Goal: Check status: Check status

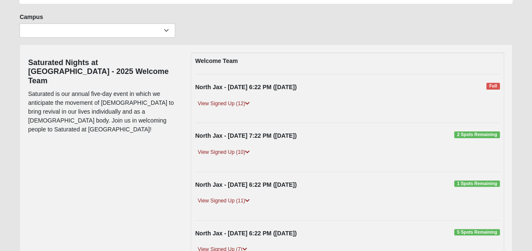
scroll to position [48, 0]
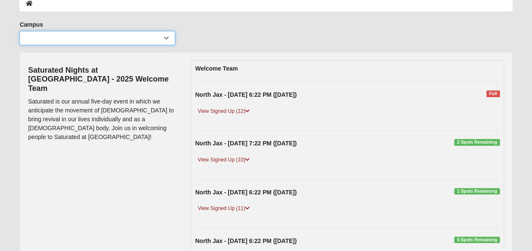
click at [123, 39] on select "Arlington Baymeadows Eleven22 Online [PERSON_NAME][GEOGRAPHIC_DATA] Jesup [GEOG…" at bounding box center [97, 38] width 156 height 14
select select "15"
click at [19, 31] on select "Arlington Baymeadows Eleven22 Online [PERSON_NAME][GEOGRAPHIC_DATA] Jesup [GEOG…" at bounding box center [97, 38] width 156 height 14
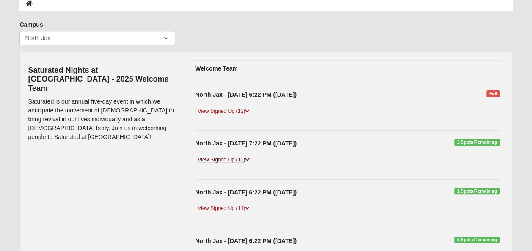
click at [223, 157] on link "View Signed Up (10)" at bounding box center [223, 160] width 57 height 9
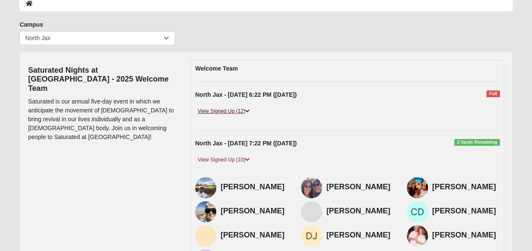
click at [210, 111] on link "View Signed Up (12)" at bounding box center [223, 111] width 57 height 9
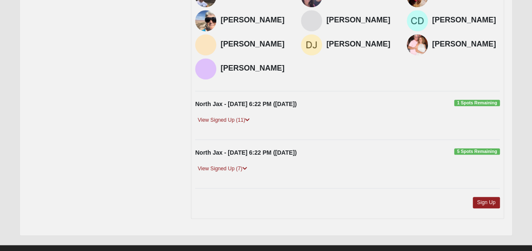
scroll to position [356, 0]
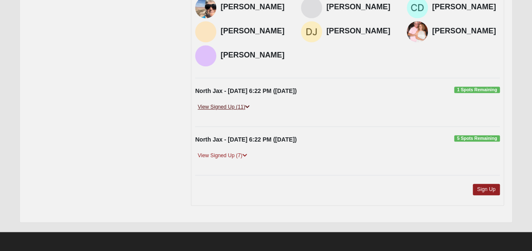
click at [229, 108] on link "View Signed Up (11)" at bounding box center [223, 107] width 57 height 9
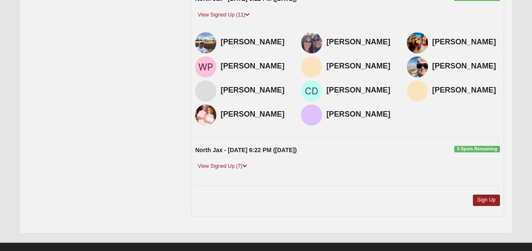
scroll to position [458, 0]
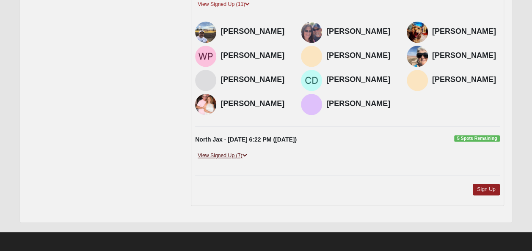
click at [224, 155] on link "View Signed Up (7)" at bounding box center [222, 156] width 54 height 9
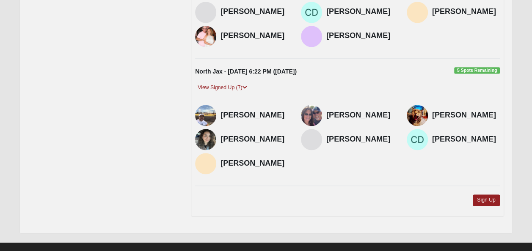
scroll to position [537, 0]
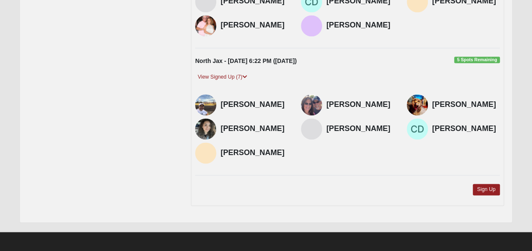
click at [213, 128] on img at bounding box center [205, 129] width 21 height 21
click at [238, 128] on h4 "[PERSON_NAME]" at bounding box center [255, 128] width 68 height 9
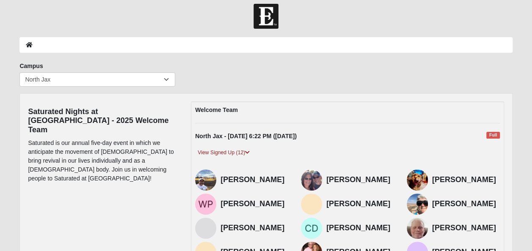
scroll to position [0, 0]
